Goal: Navigation & Orientation: Find specific page/section

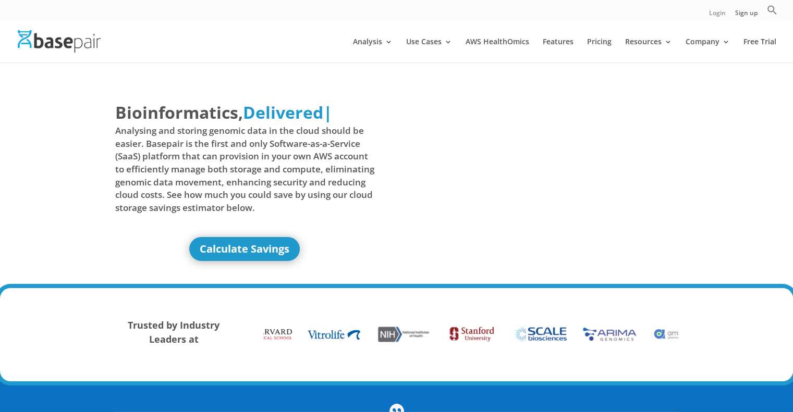
click at [717, 10] on link "Login" at bounding box center [717, 15] width 17 height 11
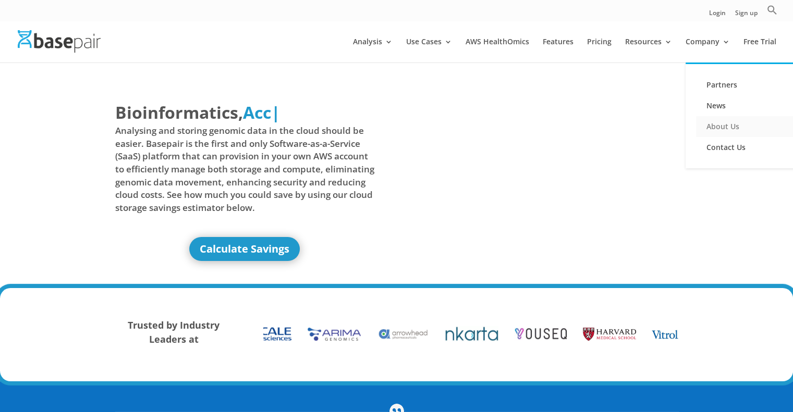
click at [726, 127] on link "About Us" at bounding box center [748, 126] width 104 height 21
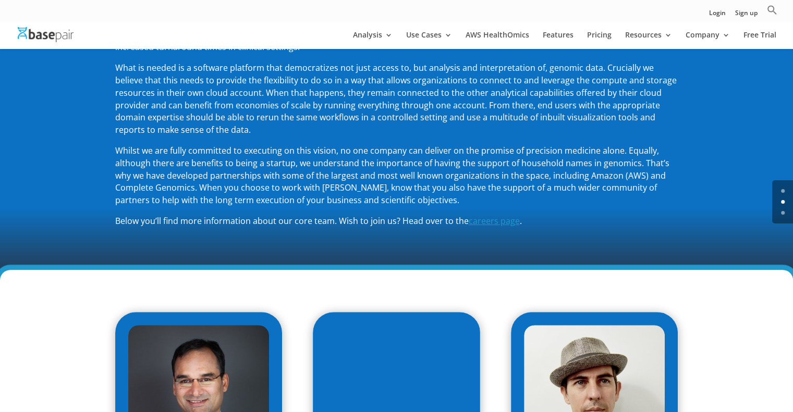
scroll to position [296, 0]
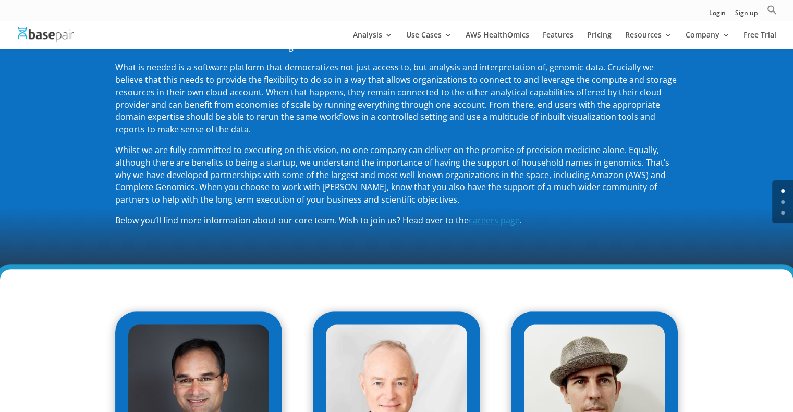
click at [65, 37] on img at bounding box center [46, 34] width 56 height 15
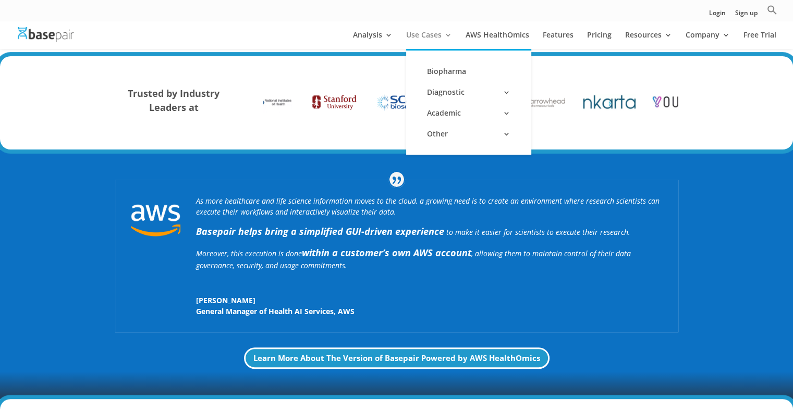
scroll to position [213, 0]
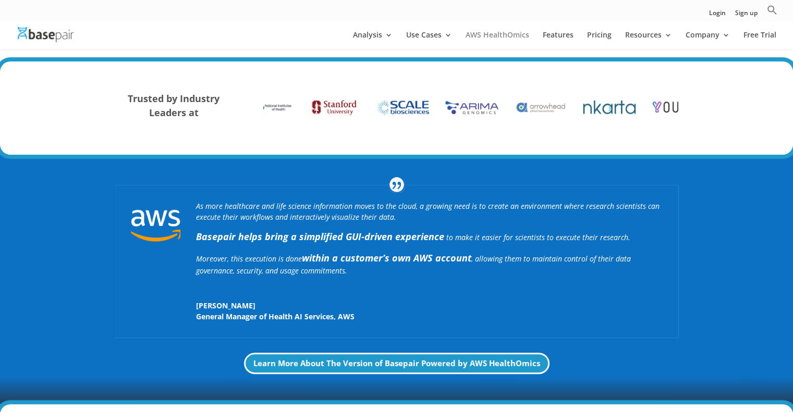
click at [493, 33] on link "AWS HealthOmics" at bounding box center [497, 40] width 64 height 18
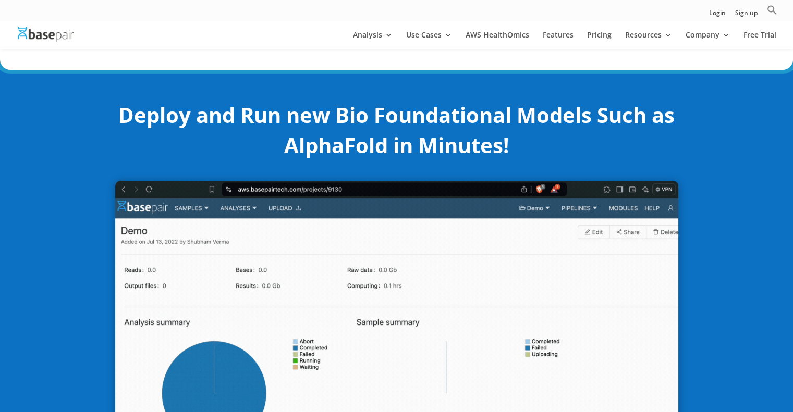
scroll to position [235, 0]
